Goal: Information Seeking & Learning: Learn about a topic

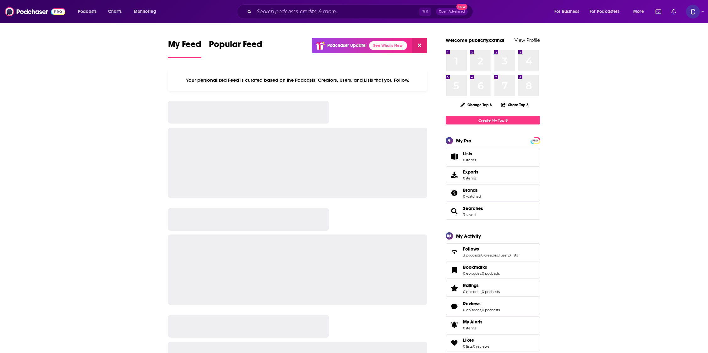
click at [325, 11] on input "Search podcasts, credits, & more..." at bounding box center [336, 12] width 165 height 10
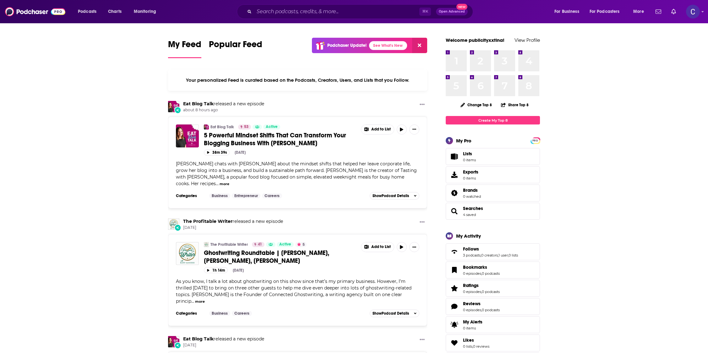
click at [349, 12] on input "Search podcasts, credits, & more..." at bounding box center [336, 12] width 165 height 10
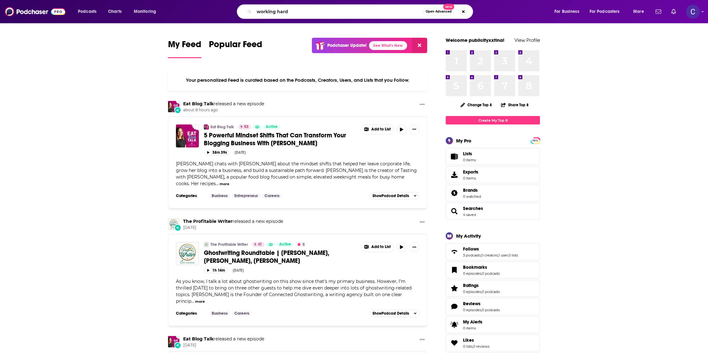
type input "working hard"
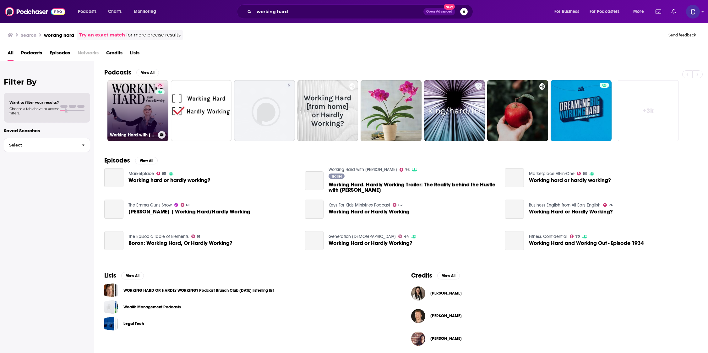
click at [133, 102] on link "76 Working Hard with [PERSON_NAME]" at bounding box center [137, 110] width 61 height 61
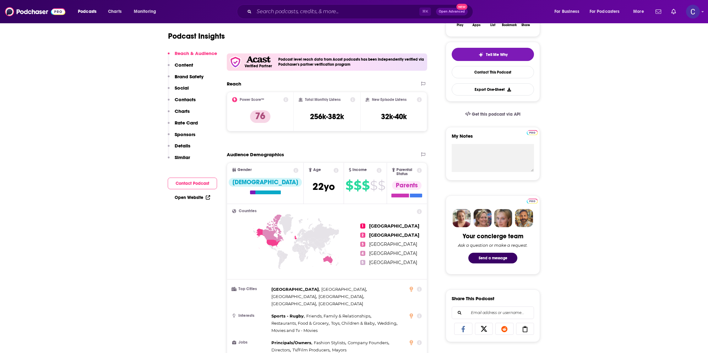
scroll to position [143, 0]
